Goal: Task Accomplishment & Management: Manage account settings

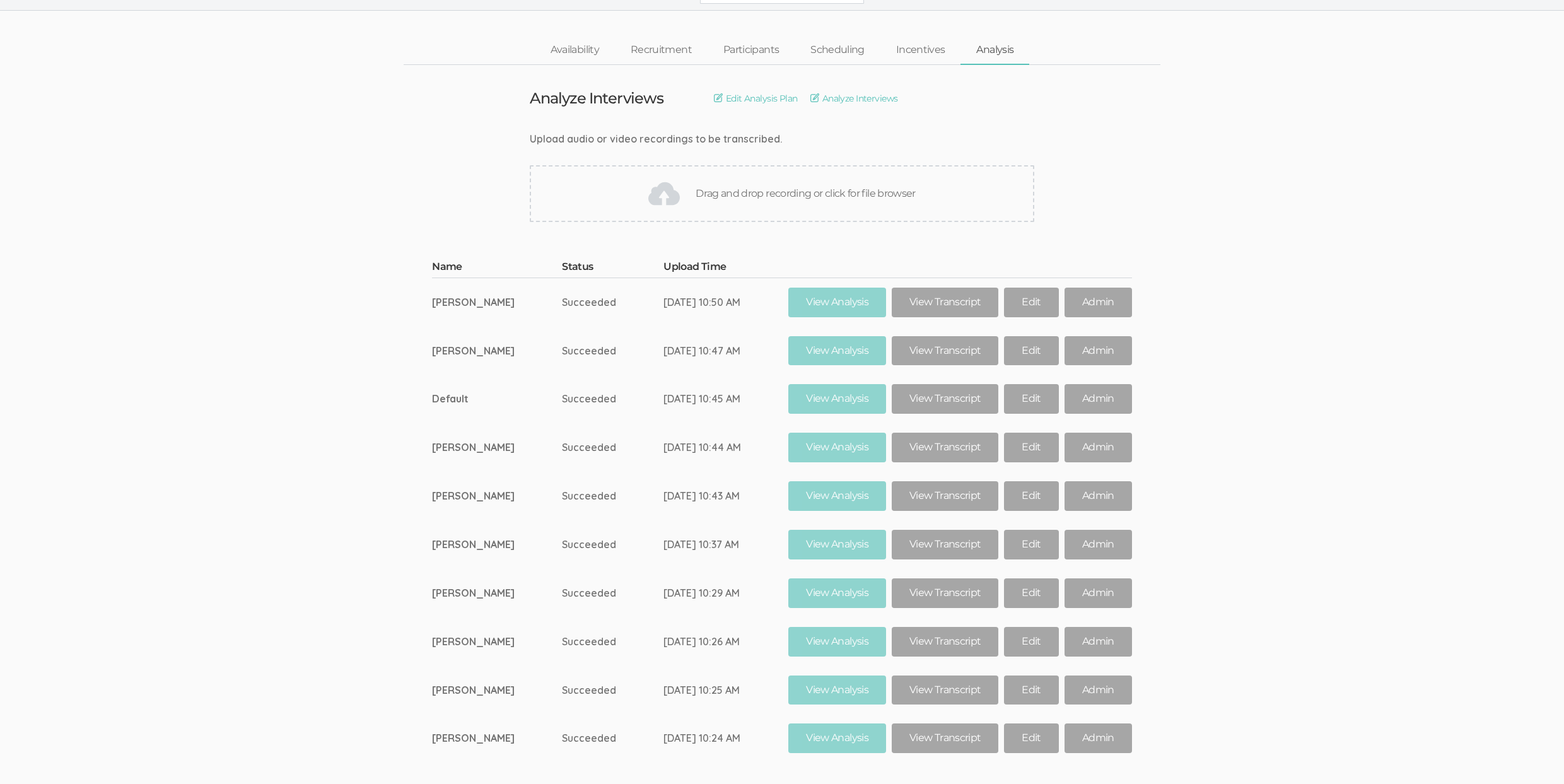
scroll to position [104, 0]
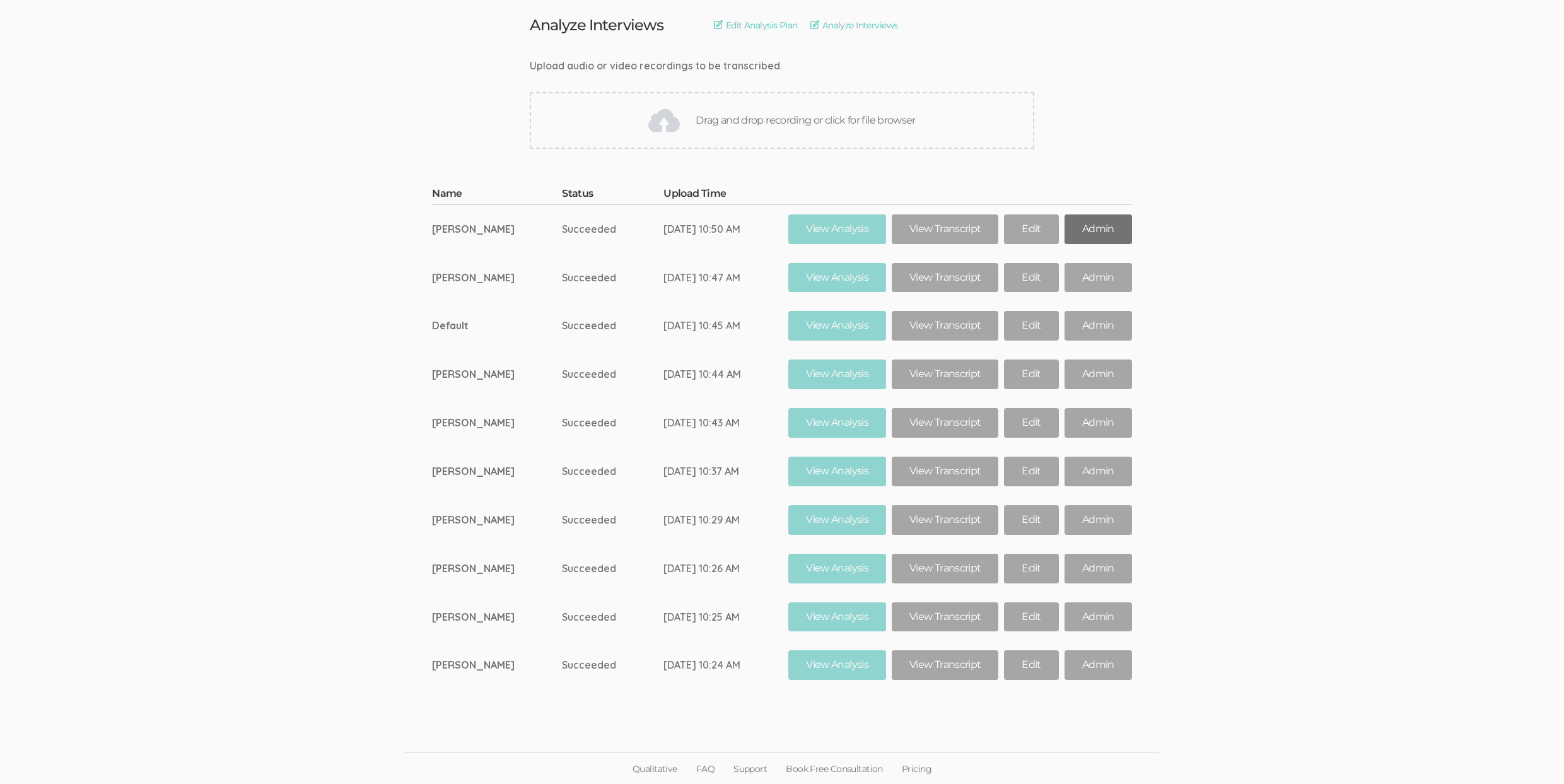
click at [1098, 229] on link "Admin" at bounding box center [1097, 229] width 67 height 30
click at [1098, 272] on link "Admin" at bounding box center [1097, 277] width 67 height 30
click at [1103, 324] on link "Admin" at bounding box center [1097, 325] width 67 height 30
click at [1090, 377] on link "Admin" at bounding box center [1097, 374] width 67 height 30
click at [1091, 414] on link "Admin" at bounding box center [1097, 423] width 67 height 30
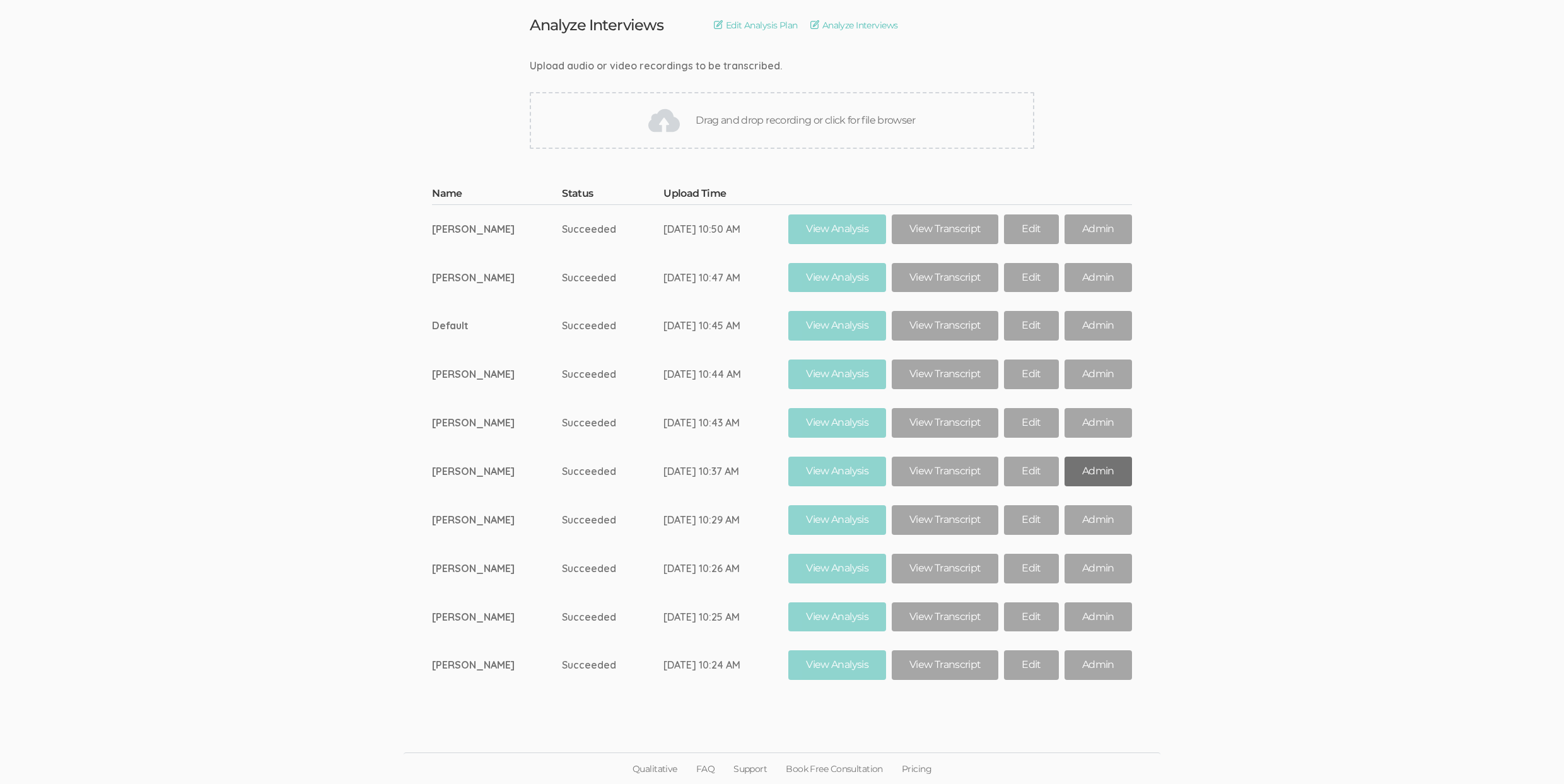
click at [1089, 477] on link "Admin" at bounding box center [1097, 471] width 67 height 30
click at [1087, 522] on link "Admin" at bounding box center [1097, 520] width 67 height 30
click at [1094, 568] on link "Admin" at bounding box center [1097, 569] width 67 height 30
click at [1086, 619] on link "Admin" at bounding box center [1097, 617] width 67 height 30
click at [1082, 669] on link "Admin" at bounding box center [1097, 665] width 67 height 30
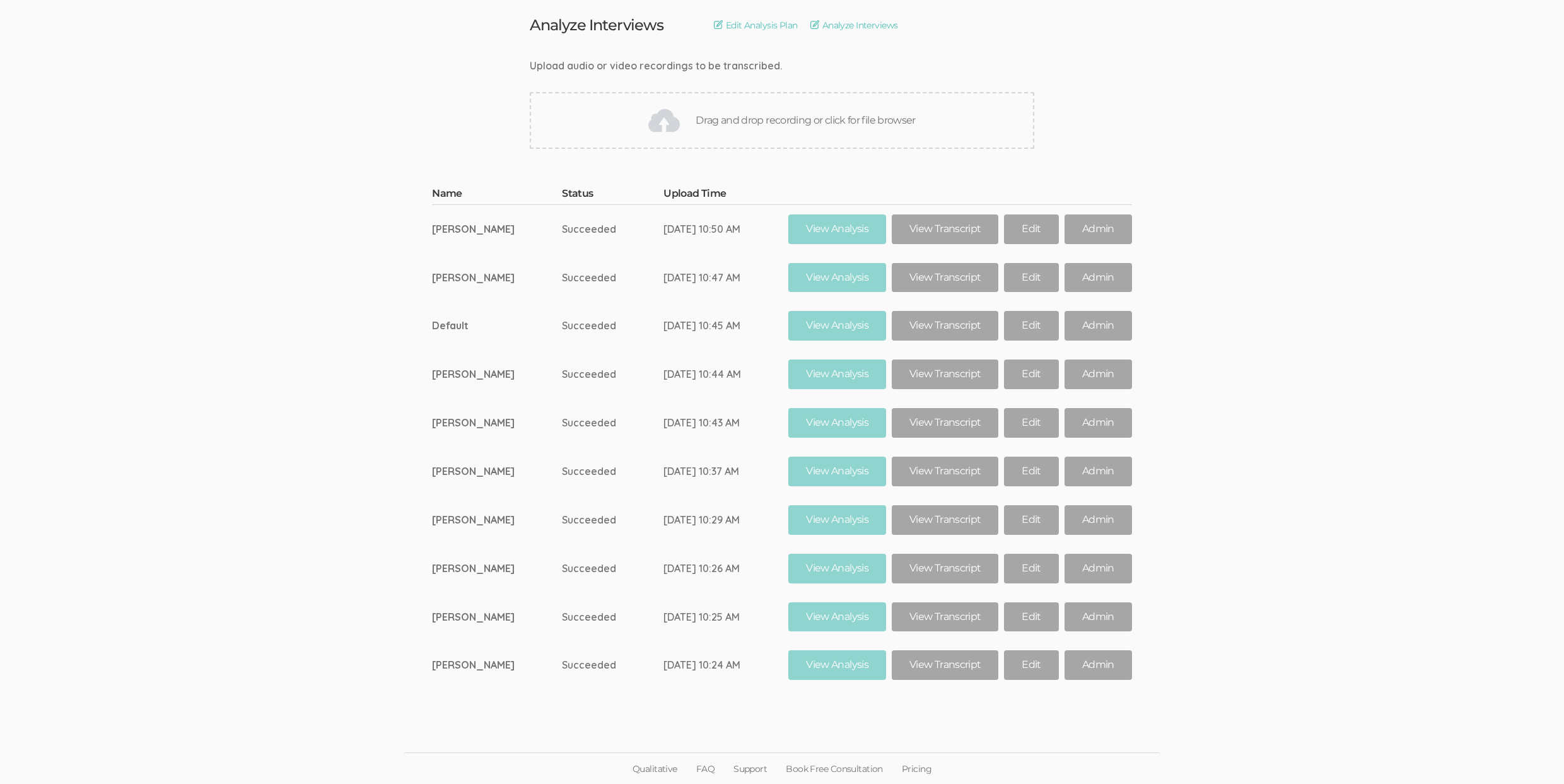
click at [1376, 429] on ui-view "Name Status Upload Time Terri Succeeded Sep 02, 10:50 AM View Analysis View Tra…" at bounding box center [782, 428] width 1564 height 522
click at [156, 390] on ui-view "Name Status Upload Time Terri Succeeded Sep 02, 10:50 AM View Analysis View Tra…" at bounding box center [782, 428] width 1564 height 522
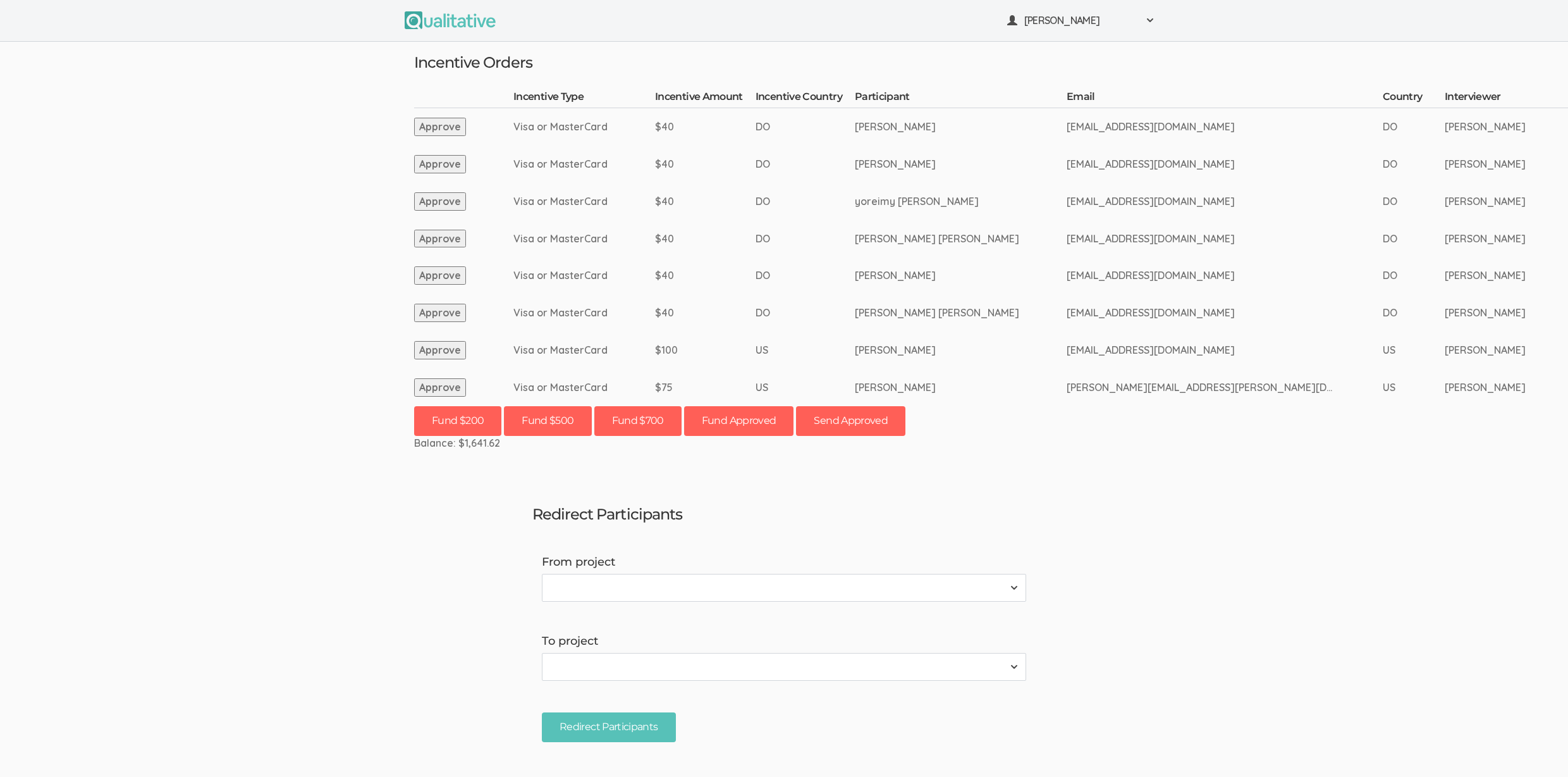
click at [107, 316] on ui-view "Neal Samarakkody Project Workspace Profile Organization Settings" at bounding box center [784, 388] width 1568 height 777
click at [131, 353] on ui-view "Neal Samarakkody Project Workspace Profile Organization Settings" at bounding box center [784, 388] width 1568 height 777
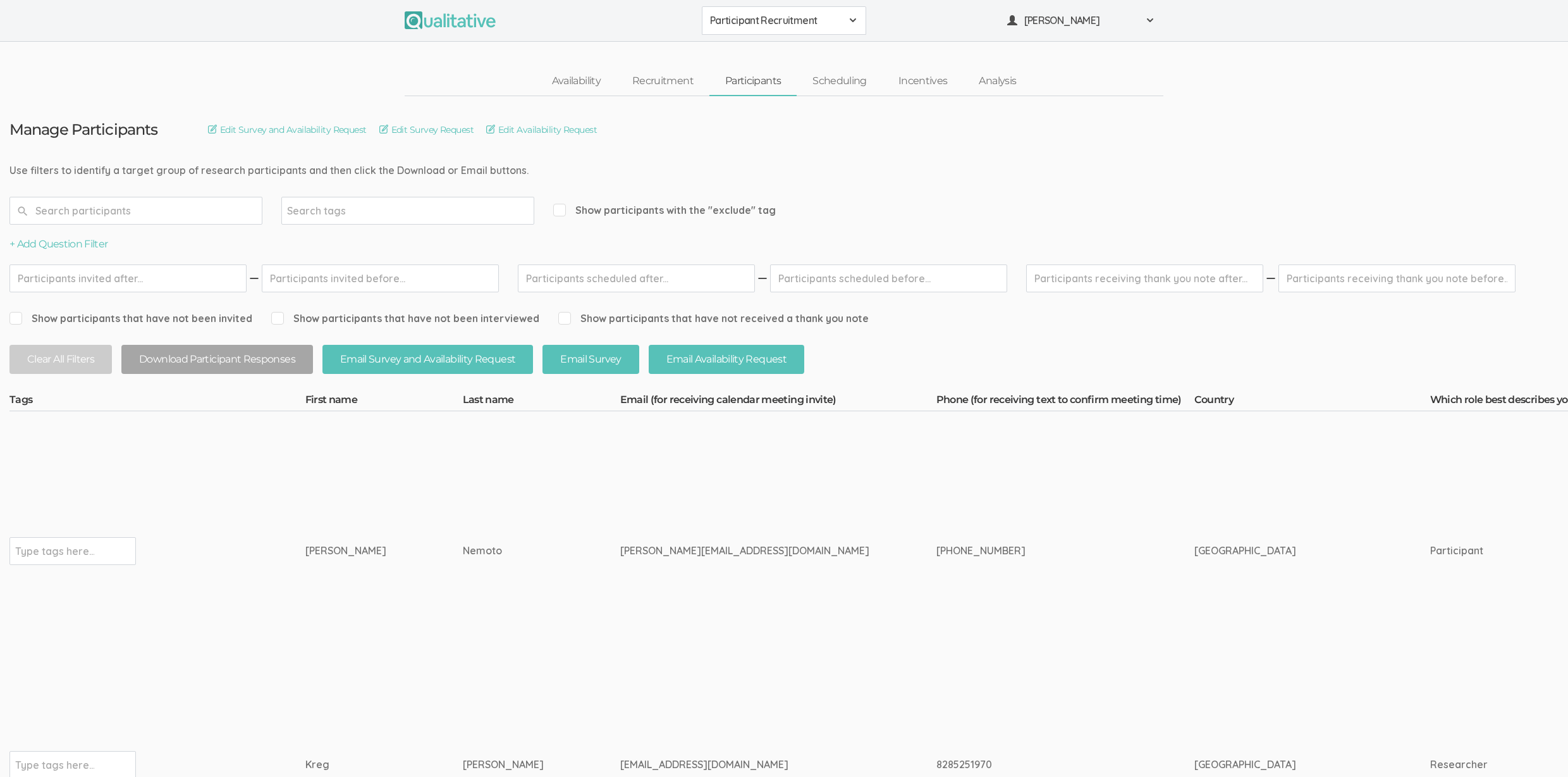
scroll to position [1129, 0]
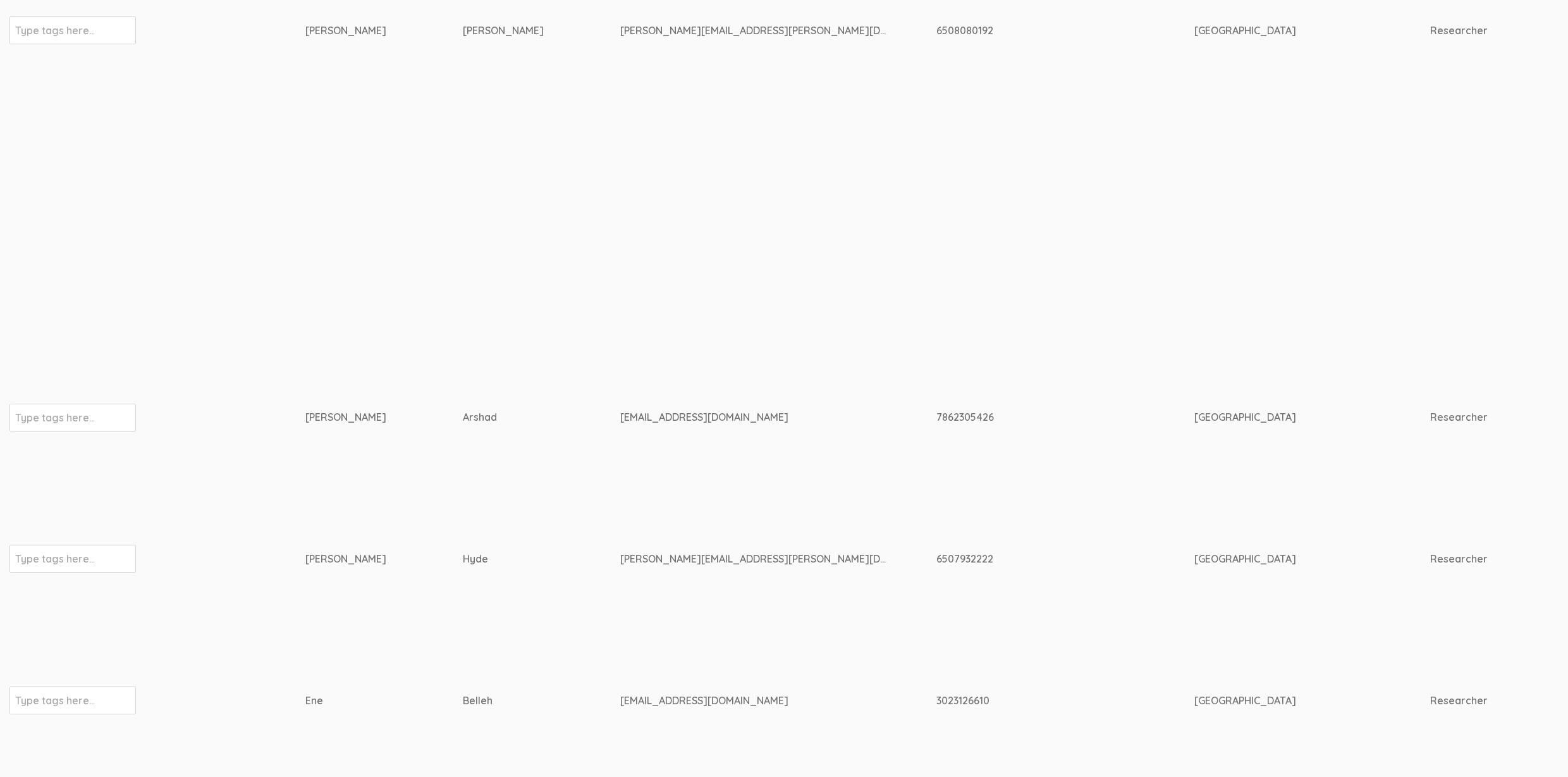
click at [620, 369] on td "irenearshad@hotmail.com" at bounding box center [777, 417] width 316 height 134
click at [620, 410] on div "irenearshad@hotmail.com" at bounding box center [754, 416] width 268 height 15
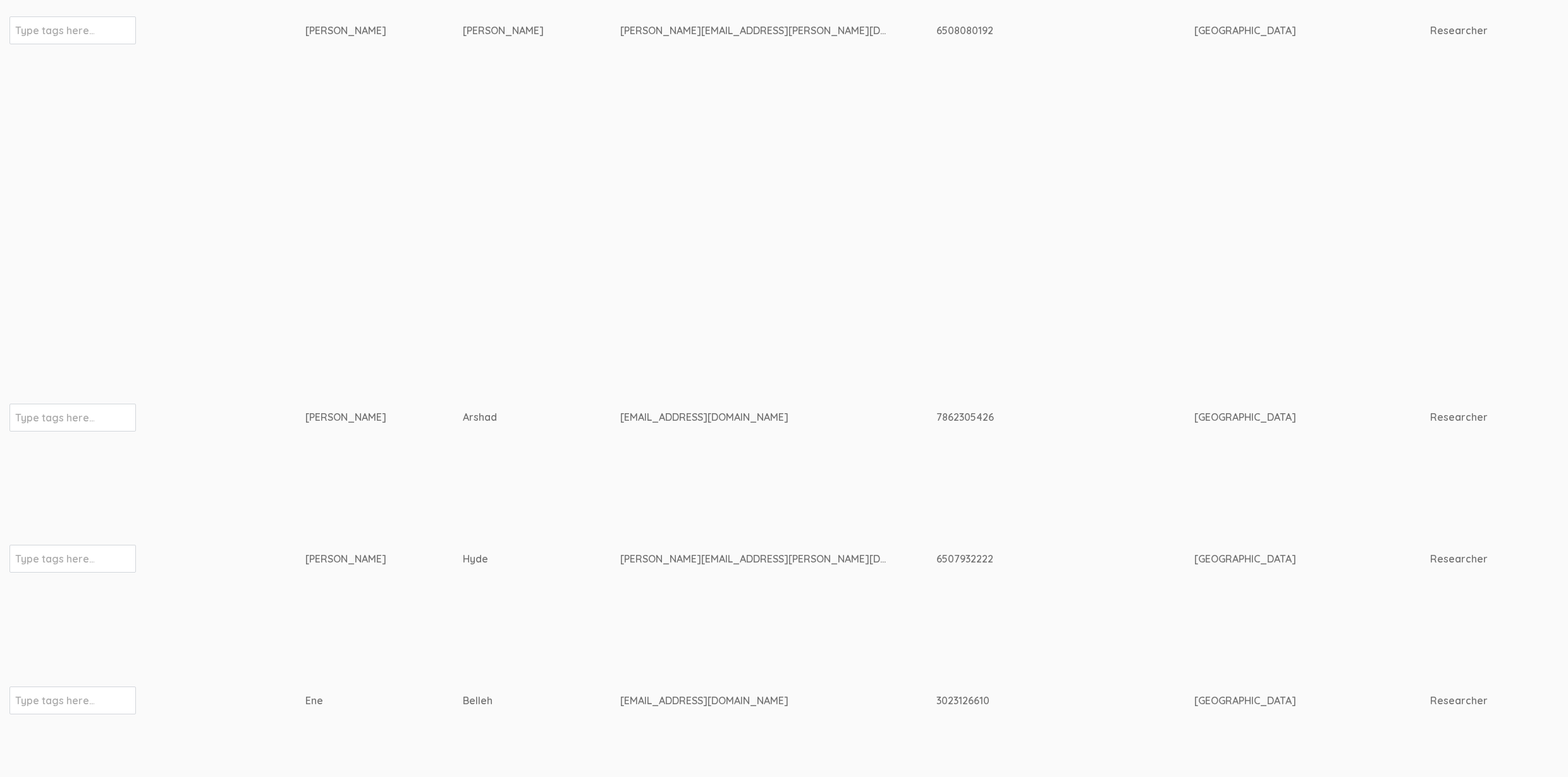
copy tr "irenearshad@hotmail.com"
click at [463, 310] on td "Starks" at bounding box center [541, 31] width 157 height 640
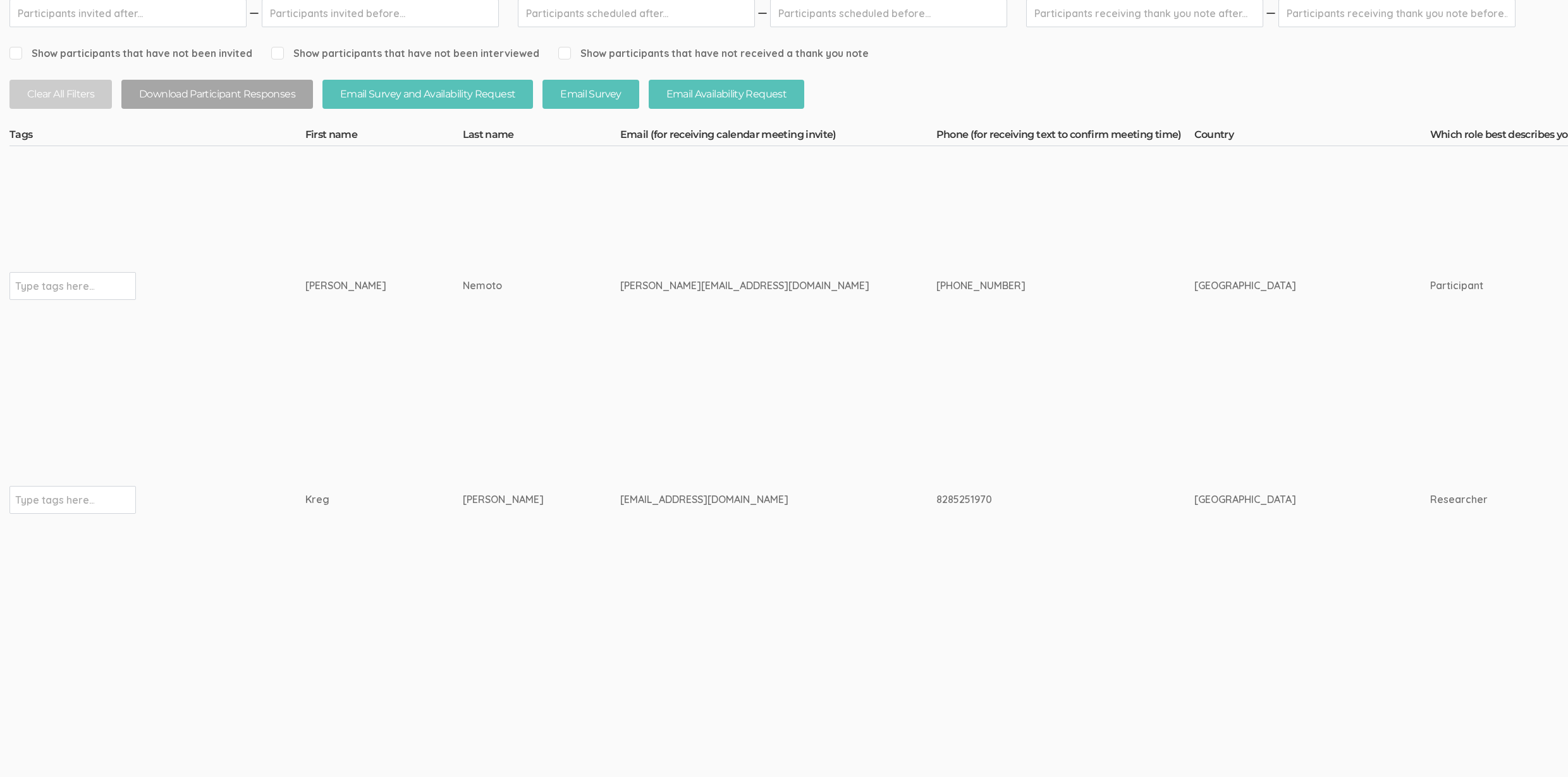
scroll to position [0, 0]
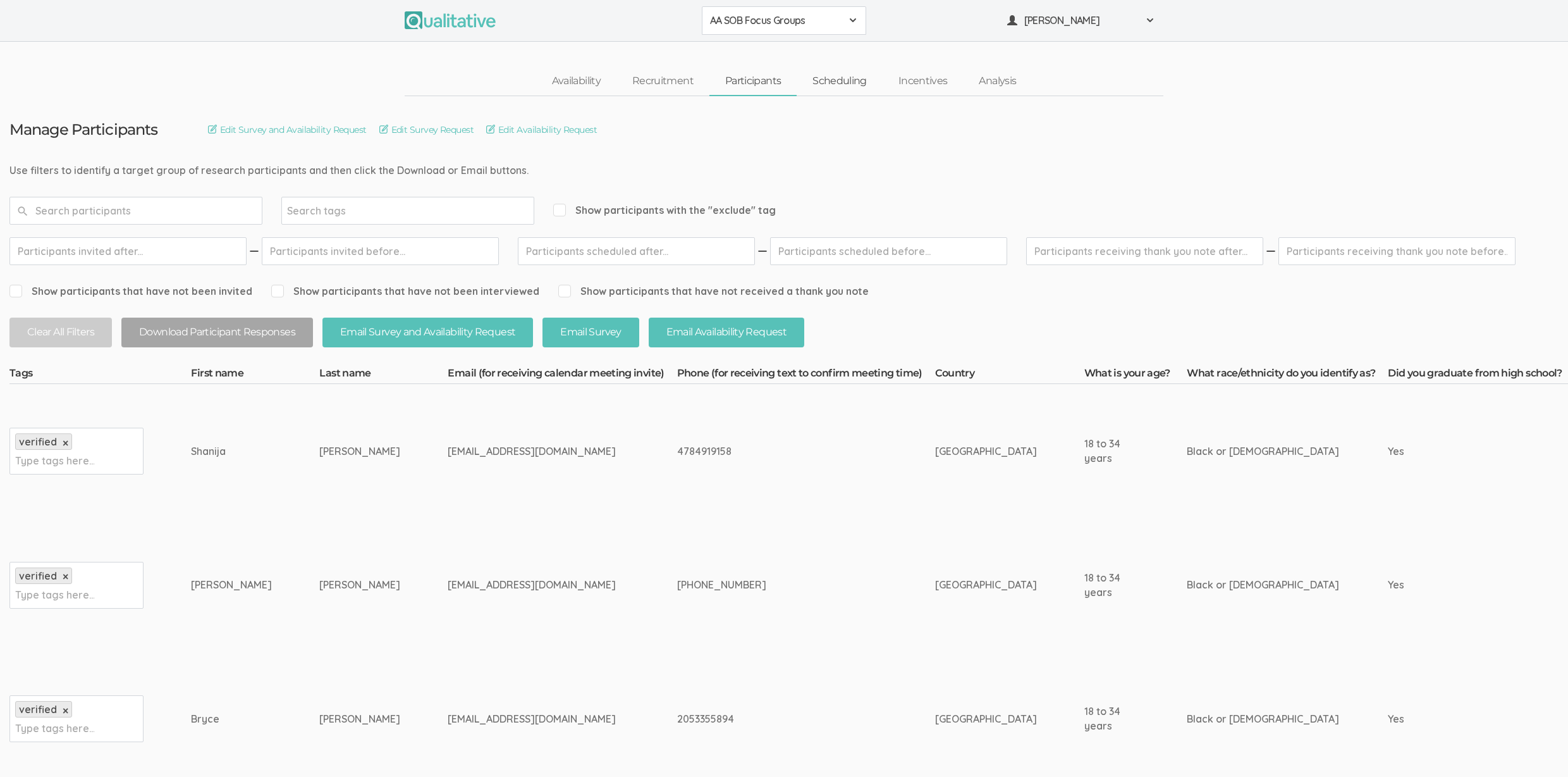
click at [840, 69] on link "Scheduling" at bounding box center [840, 80] width 86 height 27
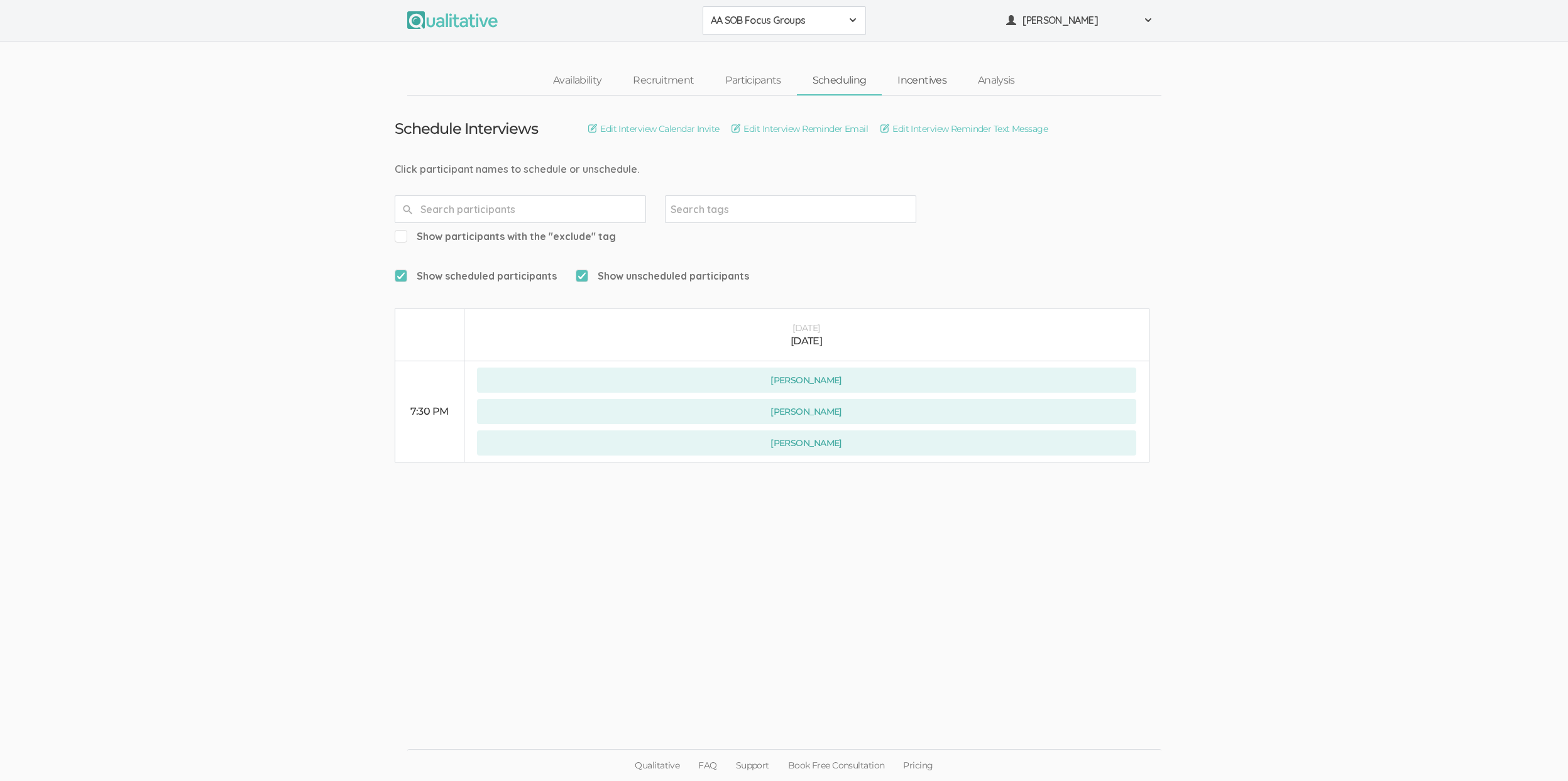
click at [925, 79] on link "Incentives" at bounding box center [921, 80] width 81 height 27
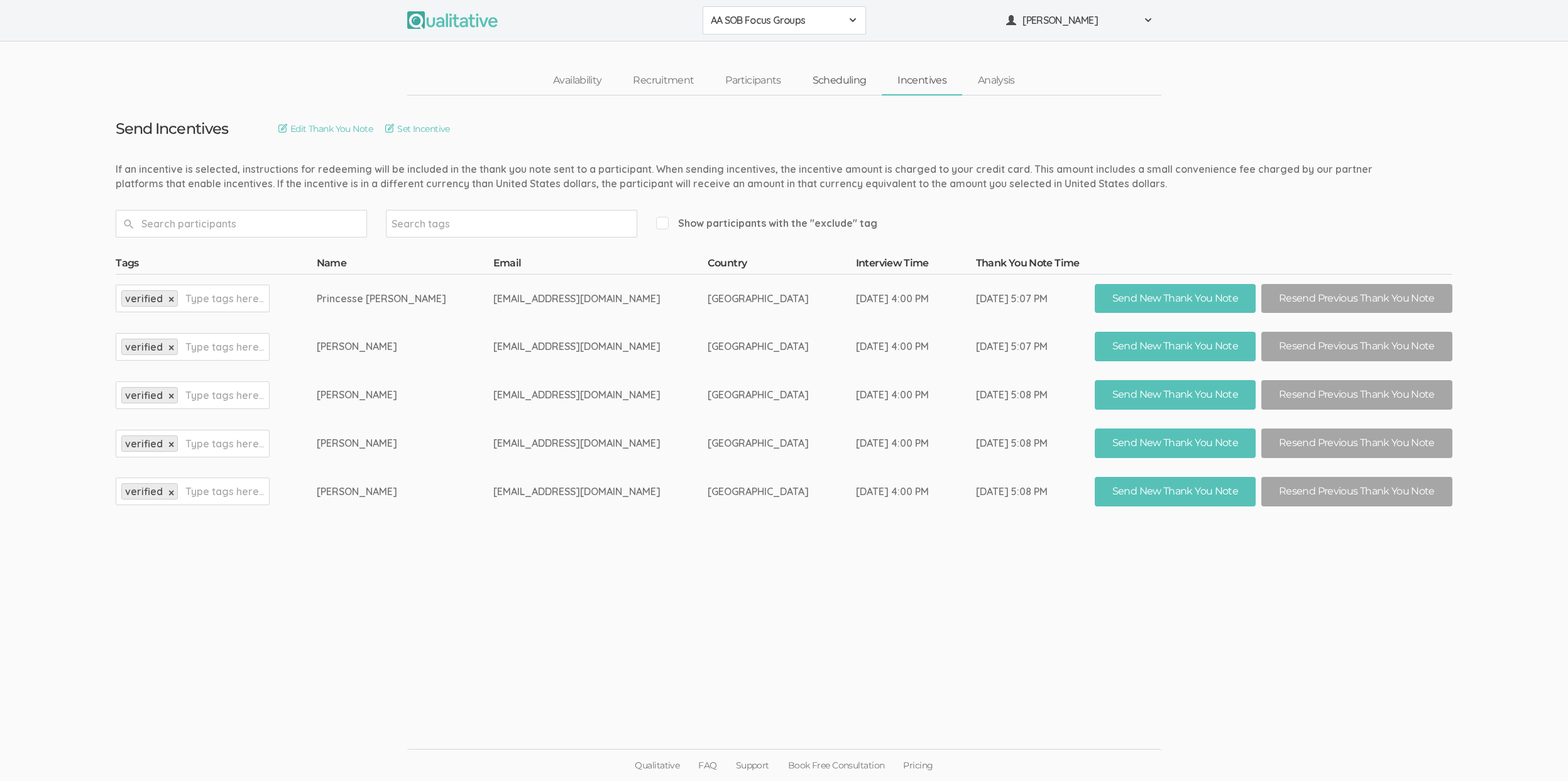
click at [847, 76] on link "Scheduling" at bounding box center [840, 80] width 85 height 27
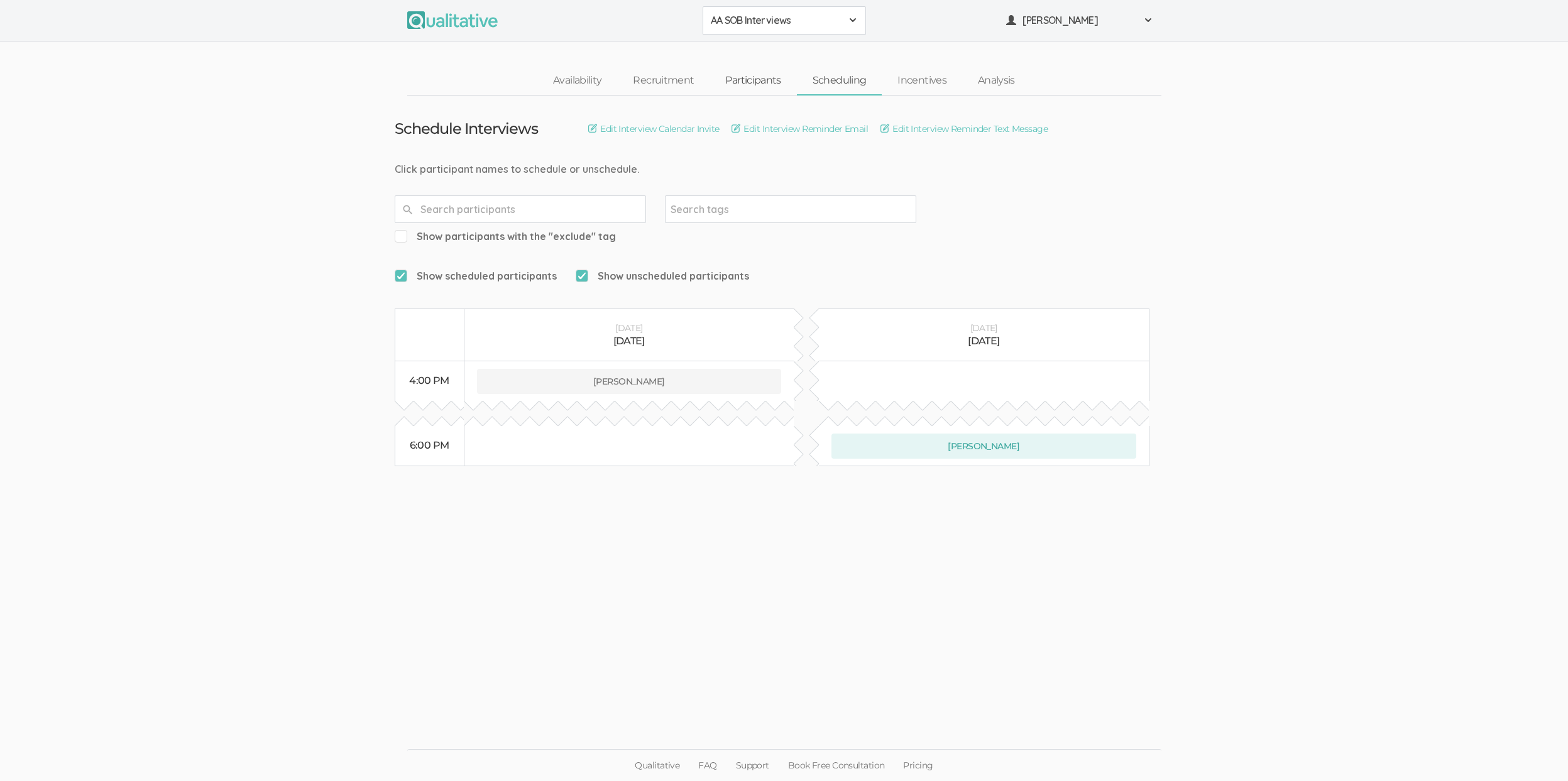
click at [767, 74] on link "Participants" at bounding box center [753, 80] width 87 height 27
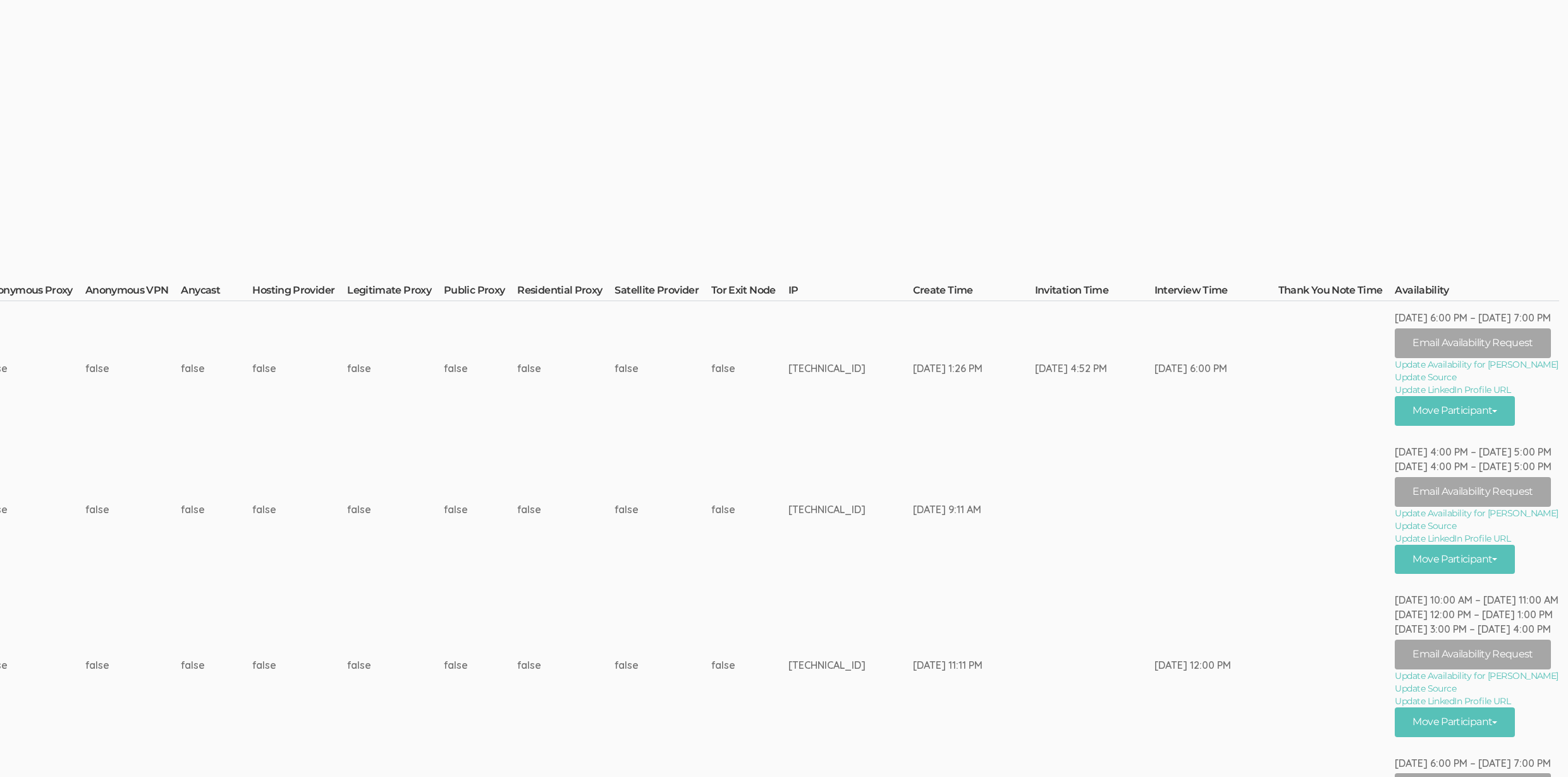
scroll to position [80, 4296]
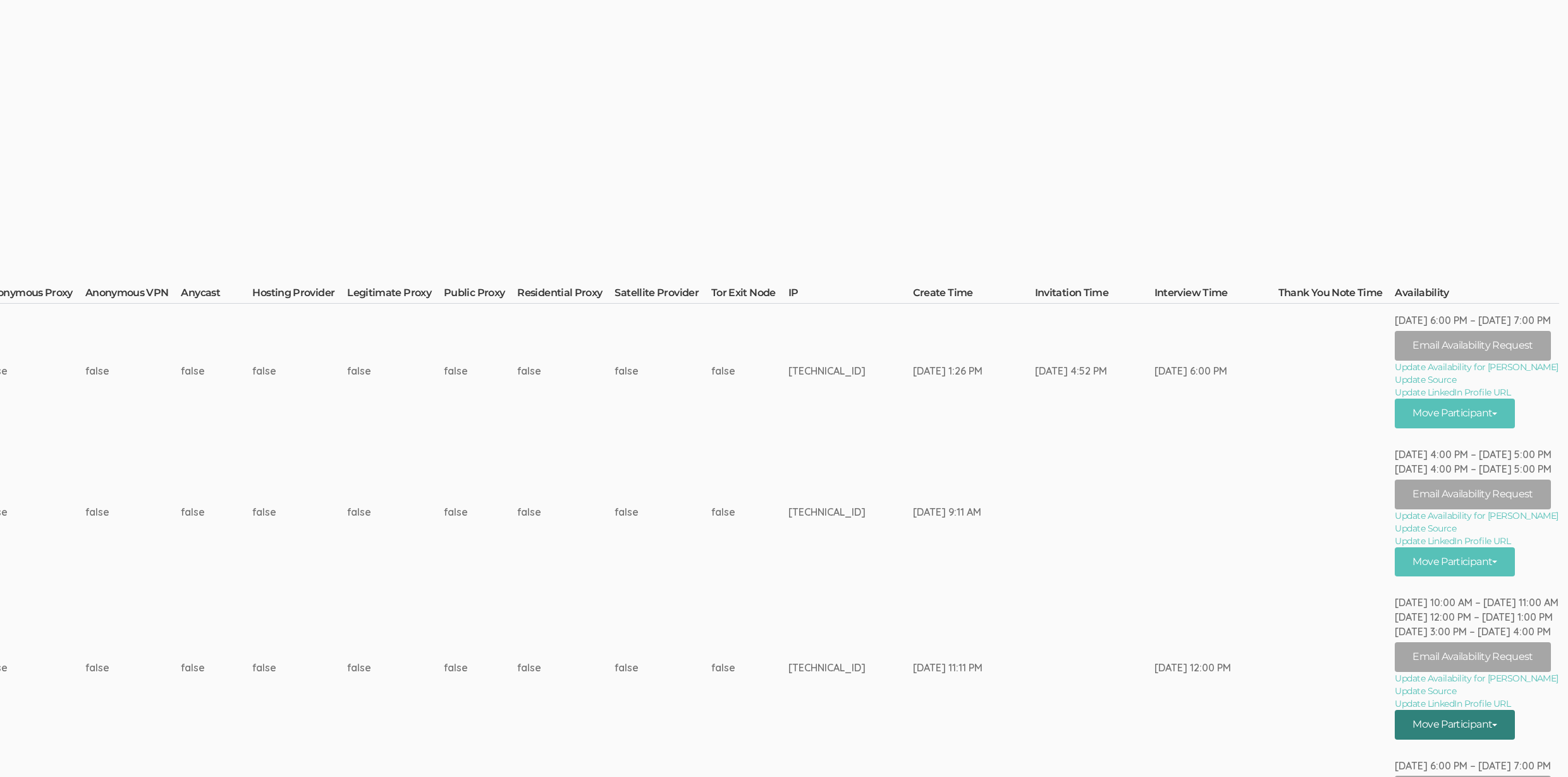
click at [1468, 723] on button "Move Participant" at bounding box center [1454, 724] width 120 height 30
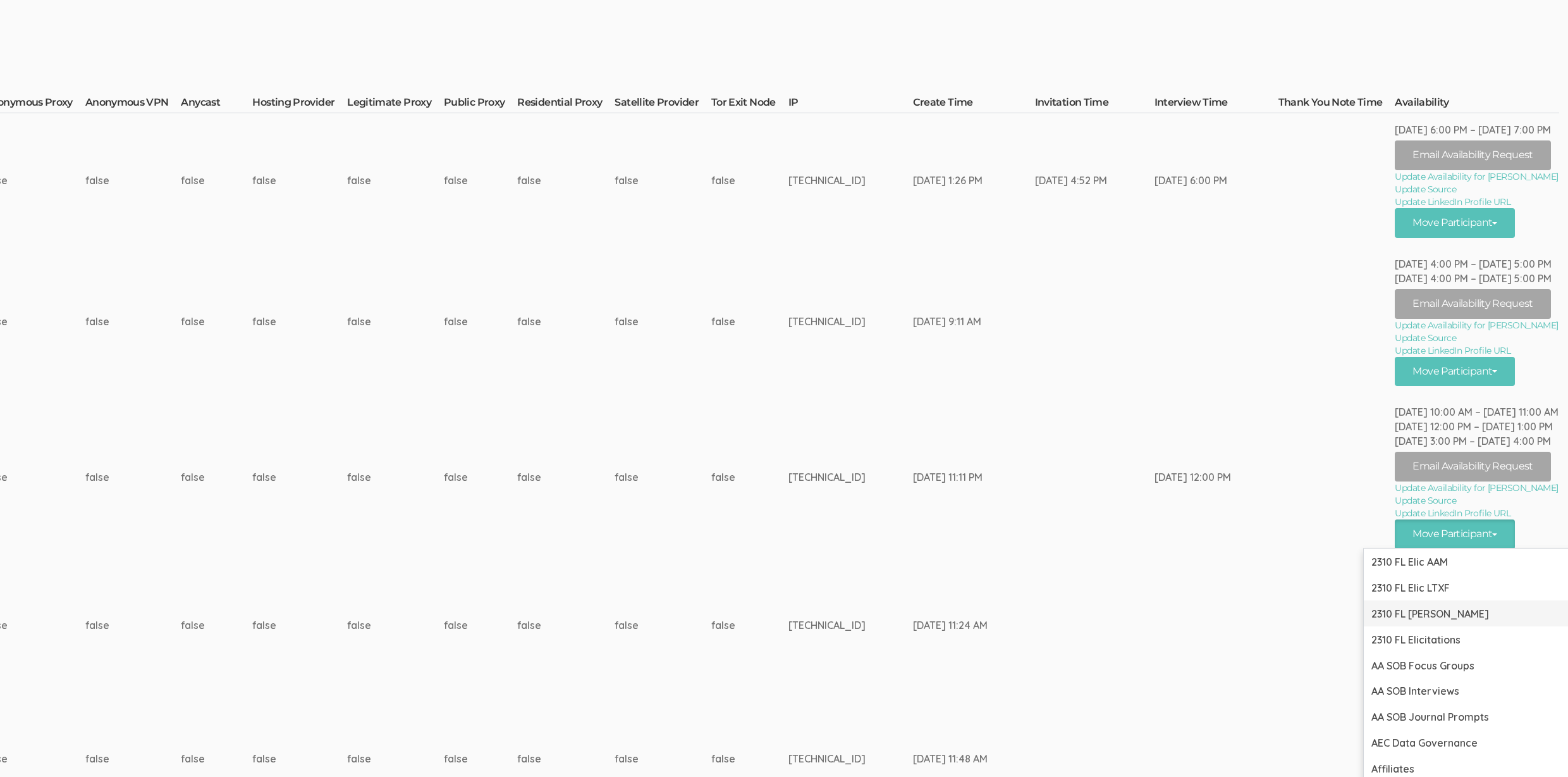
scroll to position [270, 4296]
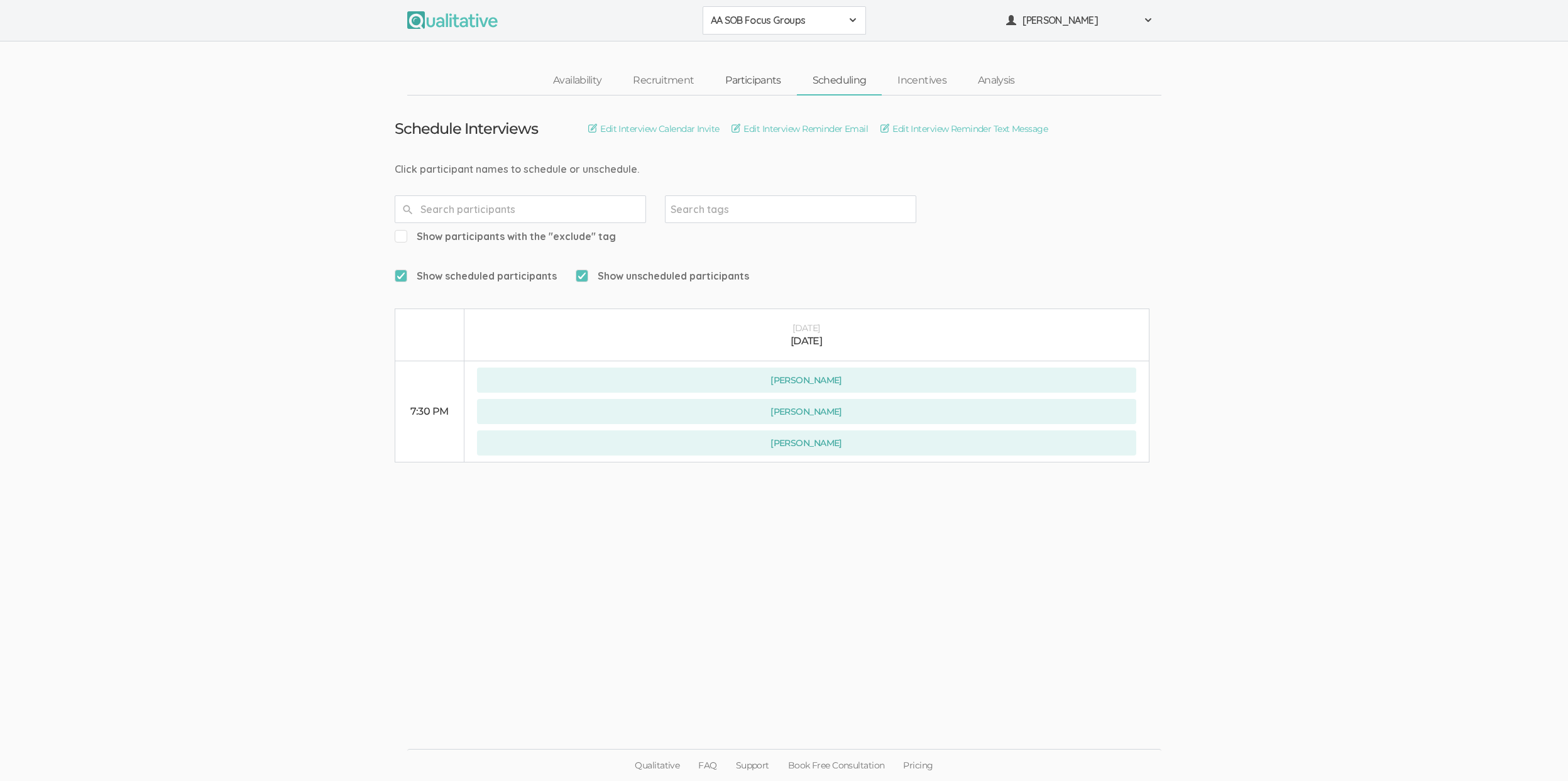
click at [761, 84] on link "Participants" at bounding box center [753, 80] width 87 height 27
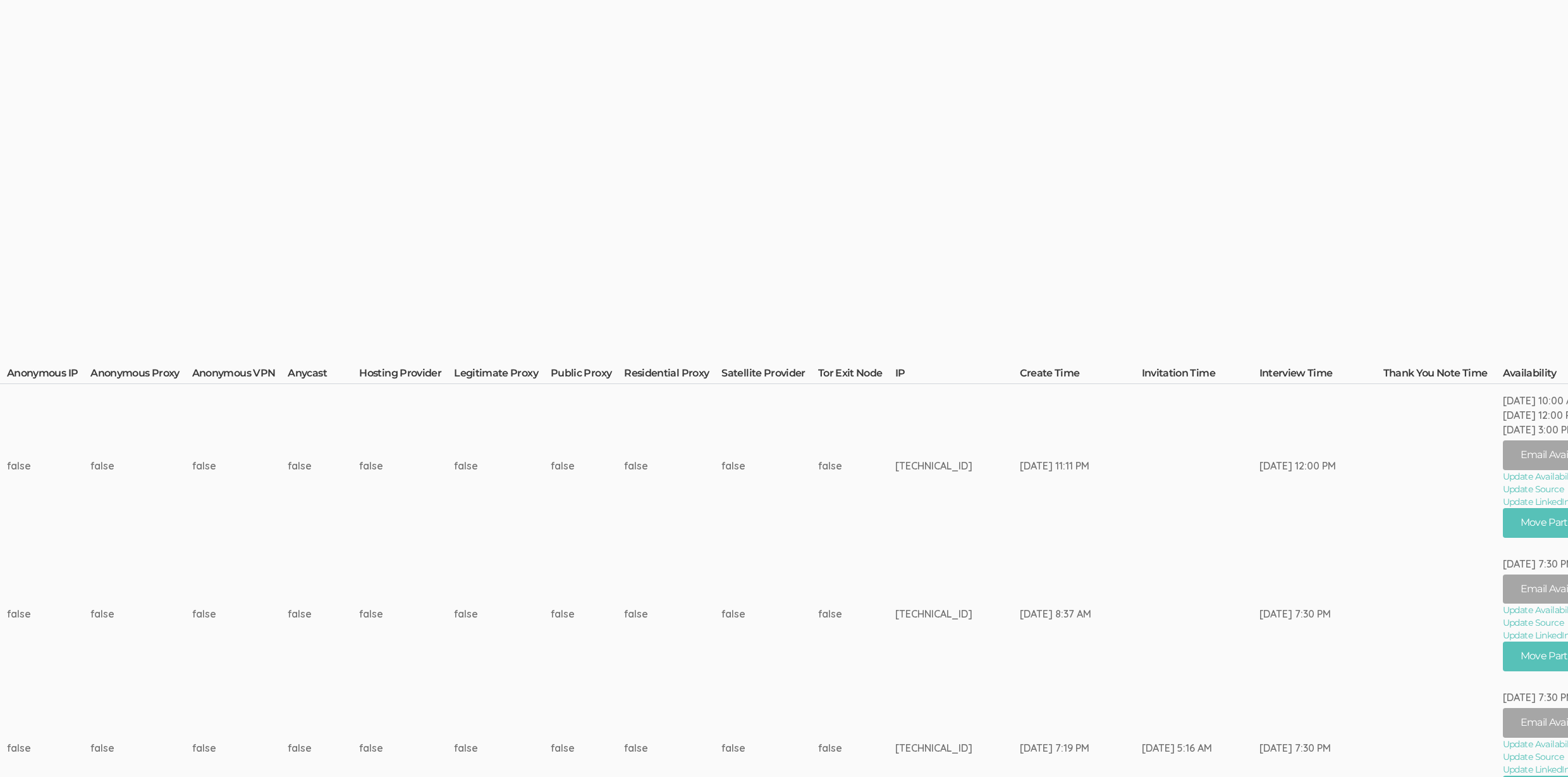
scroll to position [0, 4273]
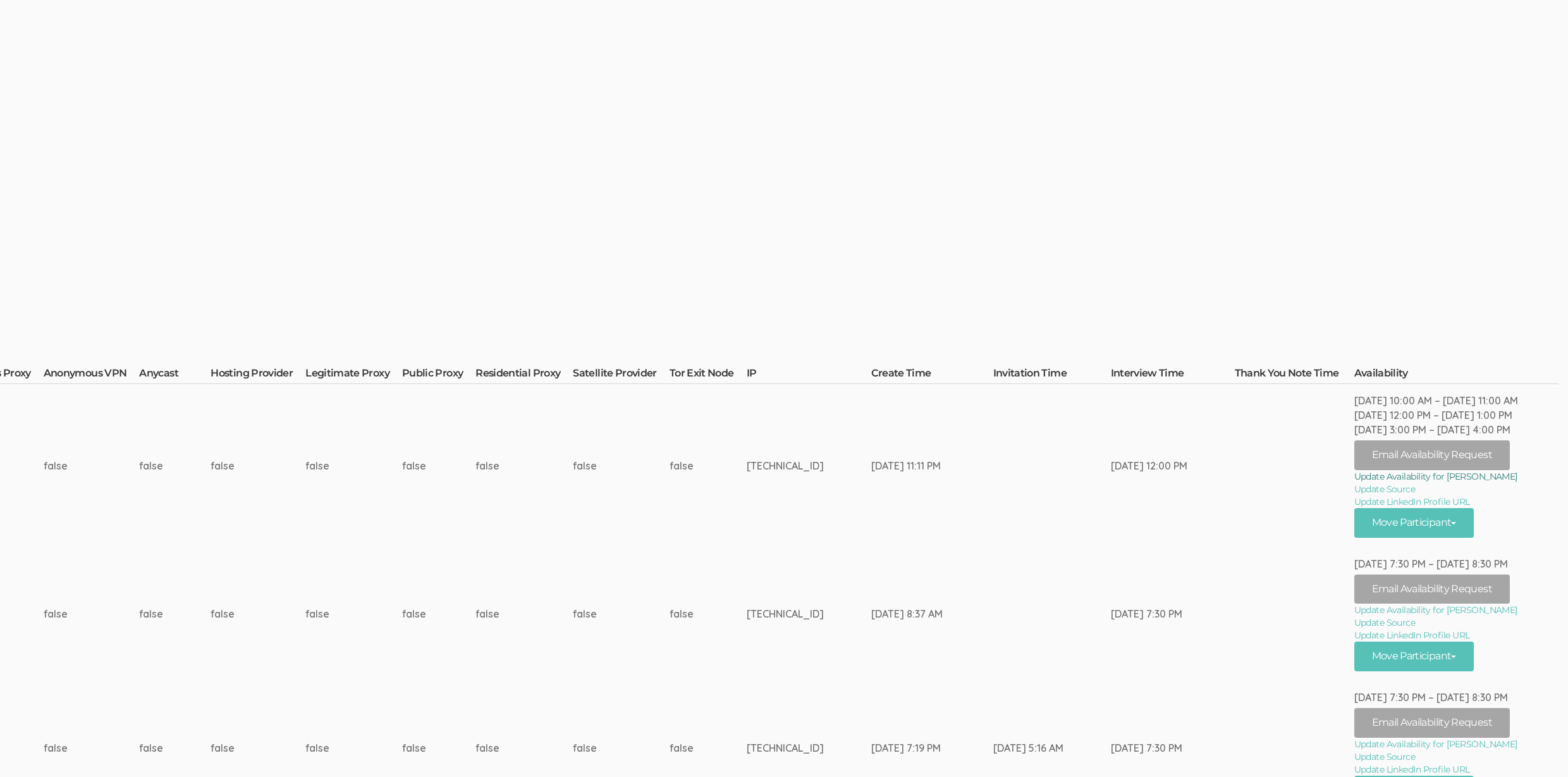
click at [1418, 473] on link "Update Availability for [PERSON_NAME]" at bounding box center [1457, 476] width 205 height 12
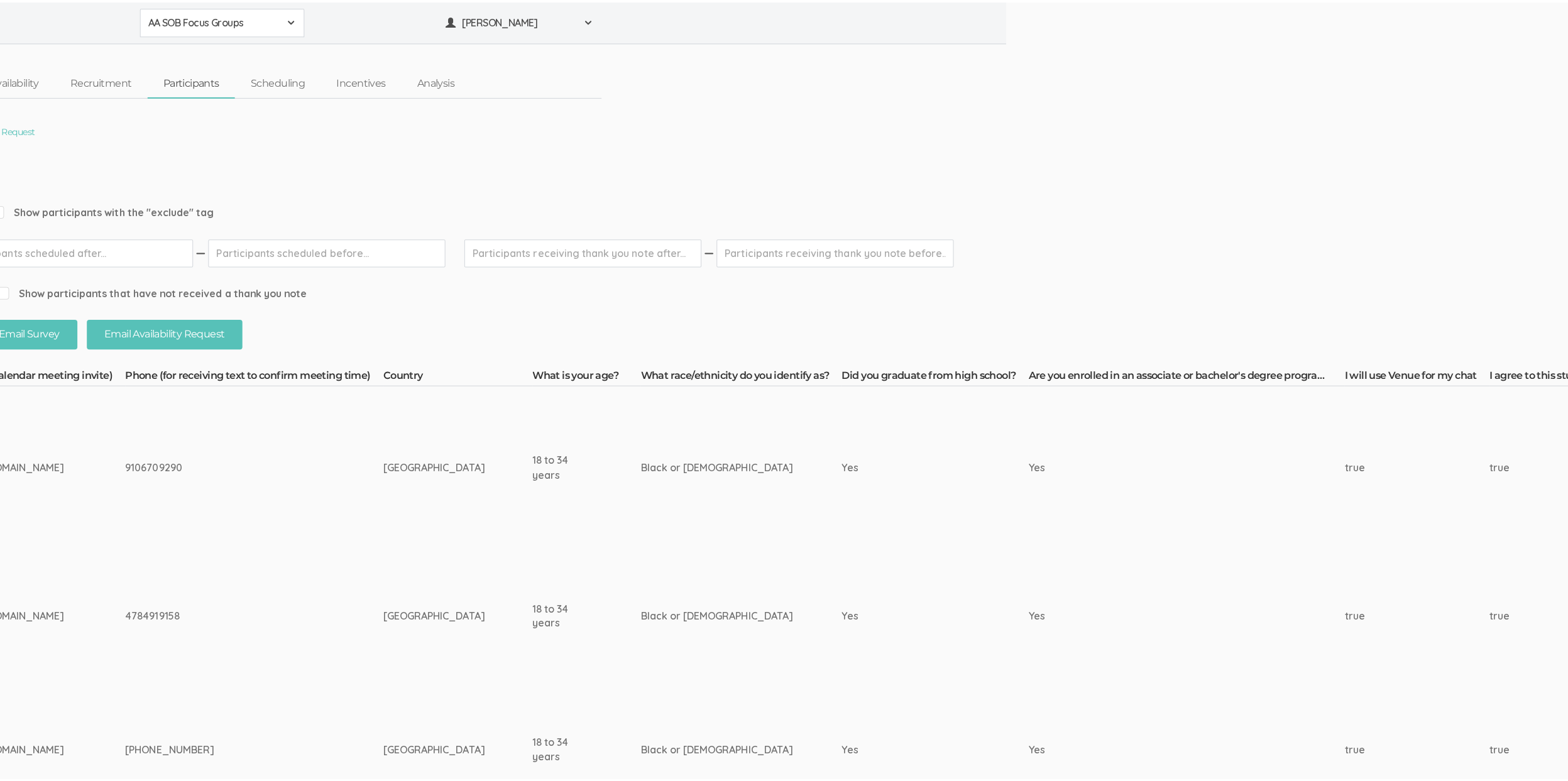
scroll to position [0, 0]
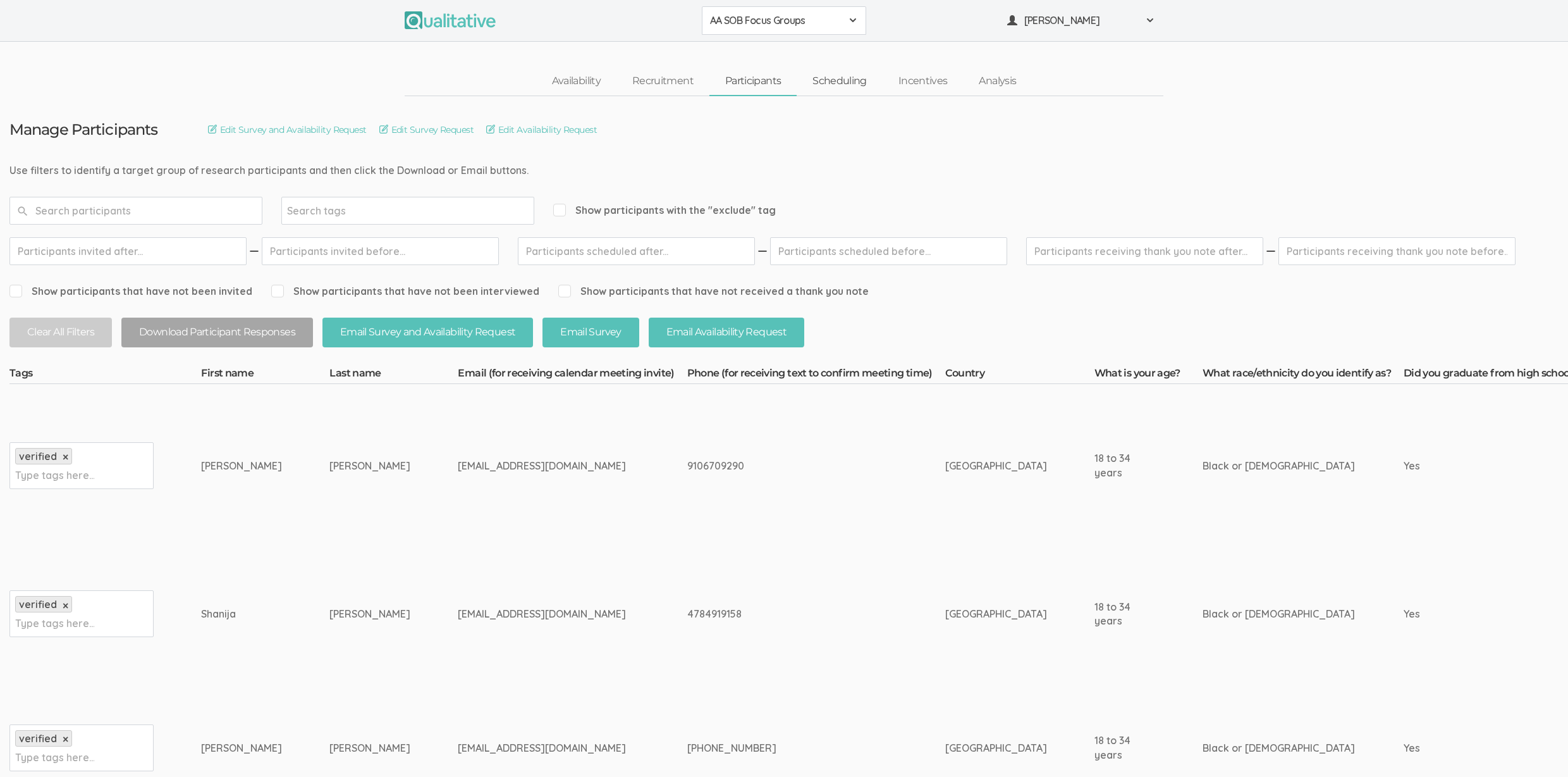
click at [838, 81] on link "Scheduling" at bounding box center [840, 80] width 86 height 27
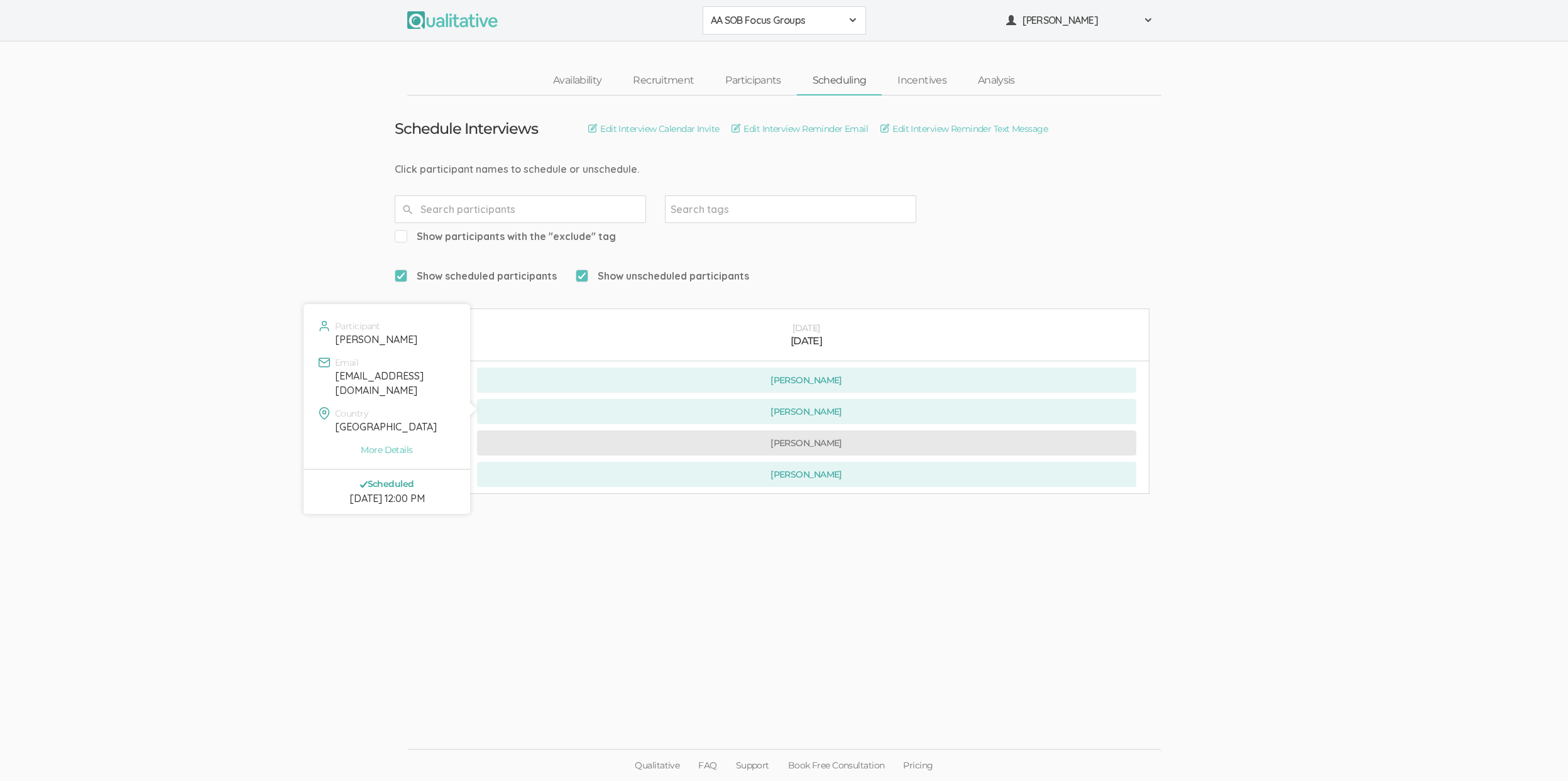
click at [538, 430] on button "Nicholas Robinson-Carter" at bounding box center [807, 442] width 659 height 25
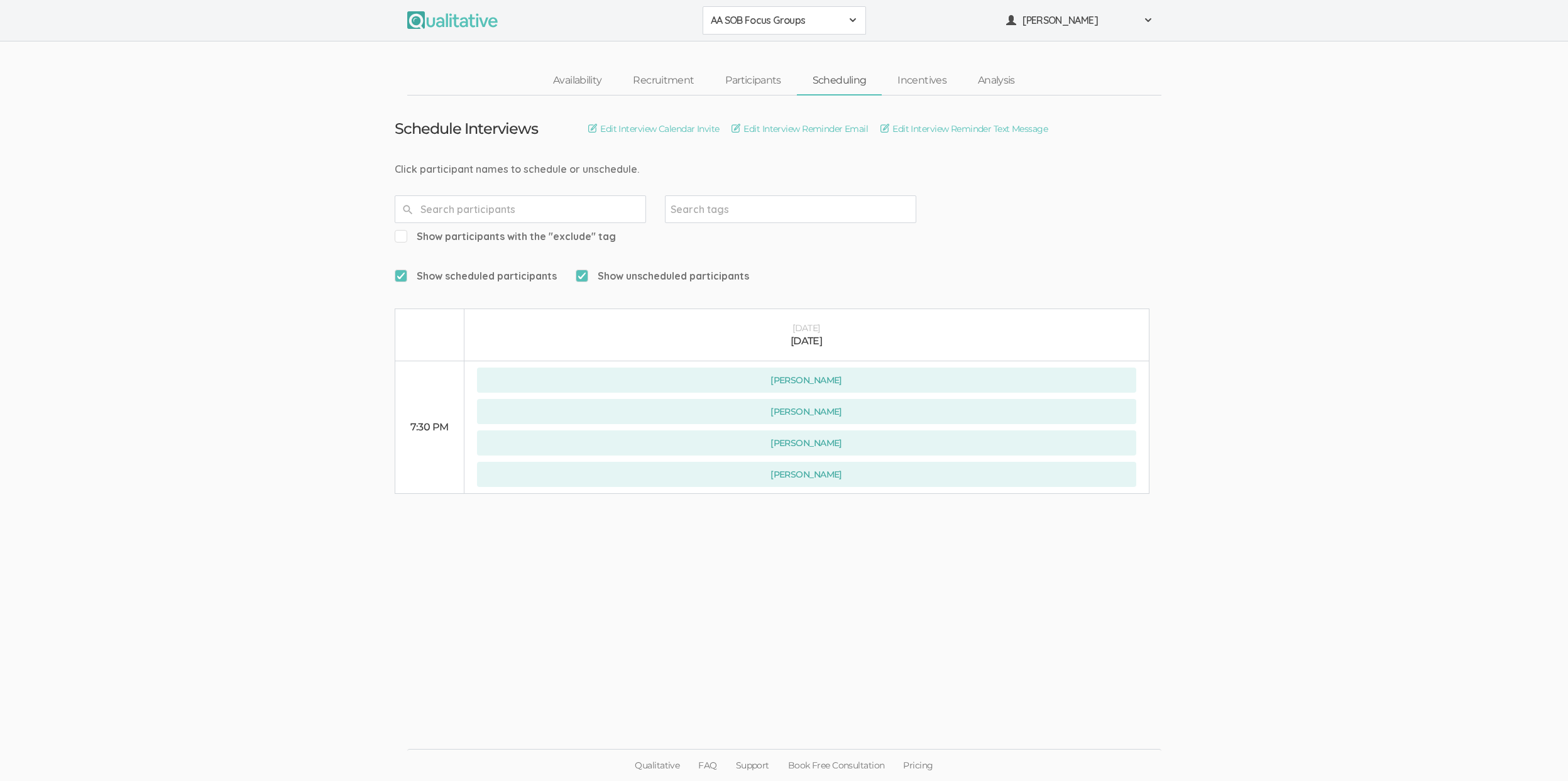
click at [523, 598] on ui-view "Schedule Interviews Edit Interview Calendar Invite Edit Interview Reminder Emai…" at bounding box center [784, 391] width 1568 height 591
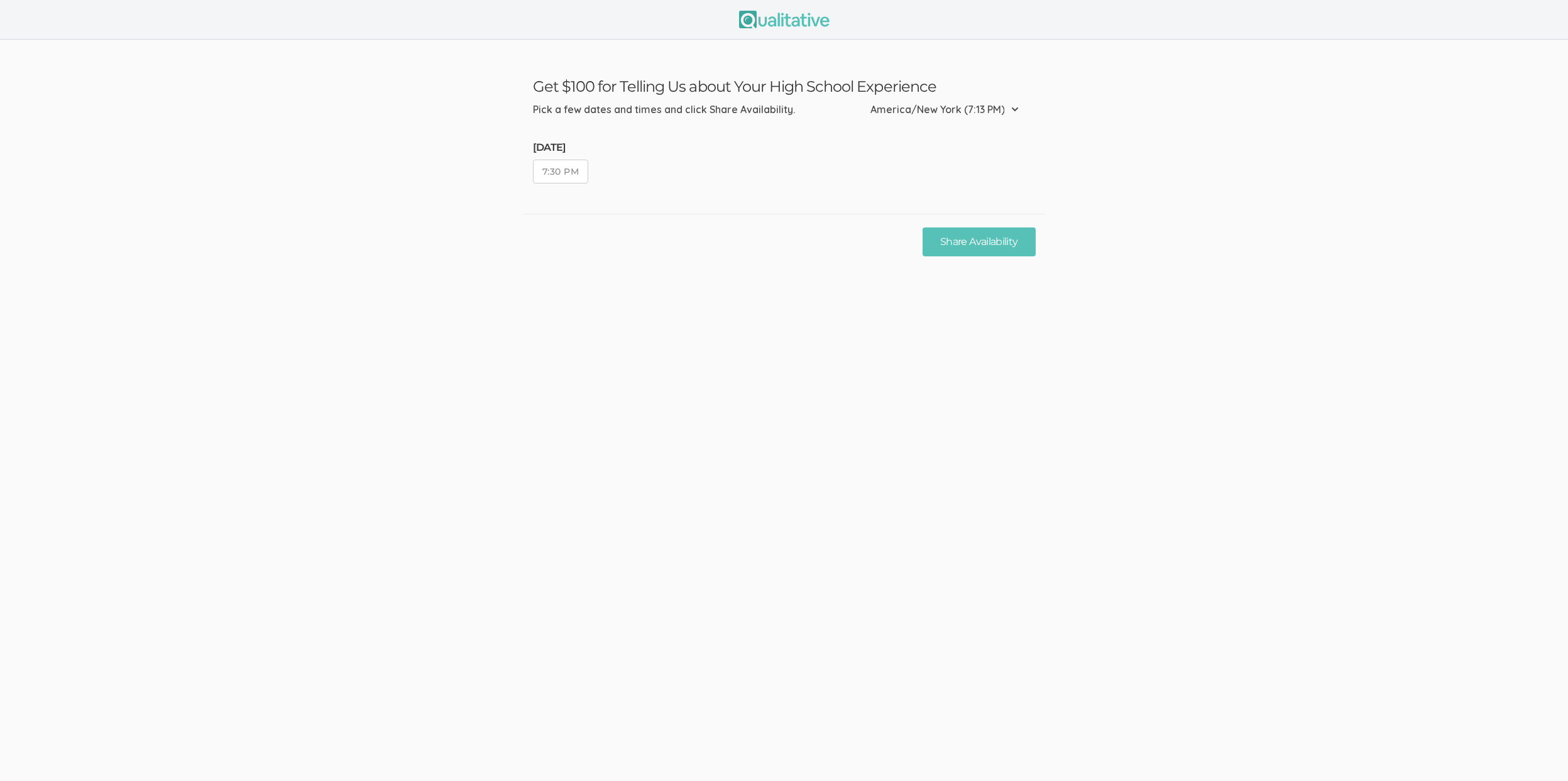
click at [571, 164] on button "7:30 PM" at bounding box center [561, 171] width 56 height 23
click at [976, 231] on button "Share Availability" at bounding box center [978, 242] width 112 height 30
